Goal: Task Accomplishment & Management: Manage account settings

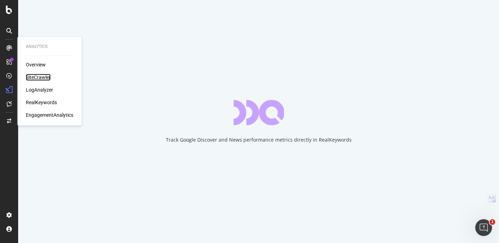
click at [35, 77] on div "SiteCrawler" at bounding box center [38, 77] width 25 height 7
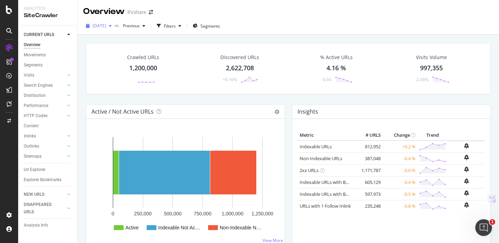
click at [101, 27] on span "2025 Sep. 26th" at bounding box center [100, 26] width 14 height 6
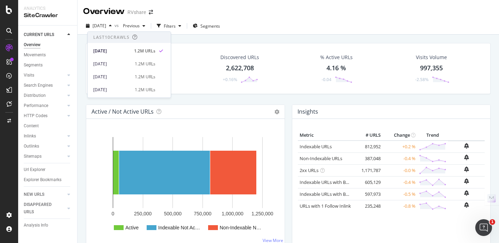
click at [181, 83] on div "Crawled URLs 1,200,000 -" at bounding box center [143, 68] width 93 height 36
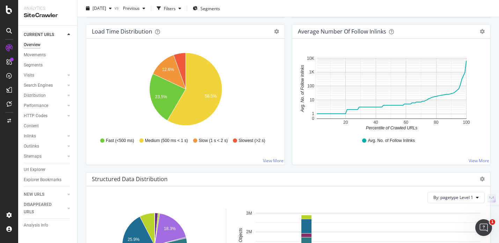
scroll to position [771, 0]
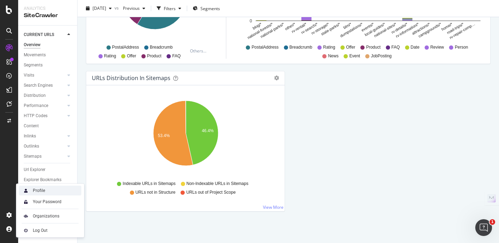
click at [41, 190] on div "Profile" at bounding box center [39, 191] width 12 height 6
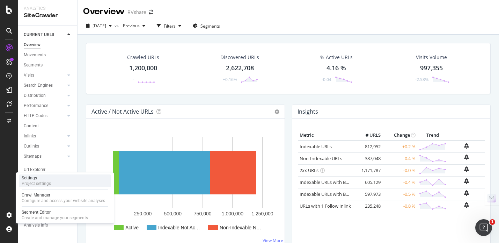
click at [33, 184] on div "Project settings" at bounding box center [36, 184] width 29 height 6
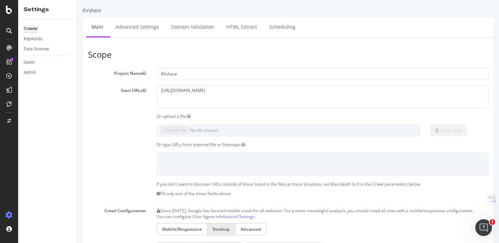
click at [118, 143] on div "Or type URLs from external file or Sitemaps:" at bounding box center [288, 144] width 411 height 6
